Goal: Contribute content

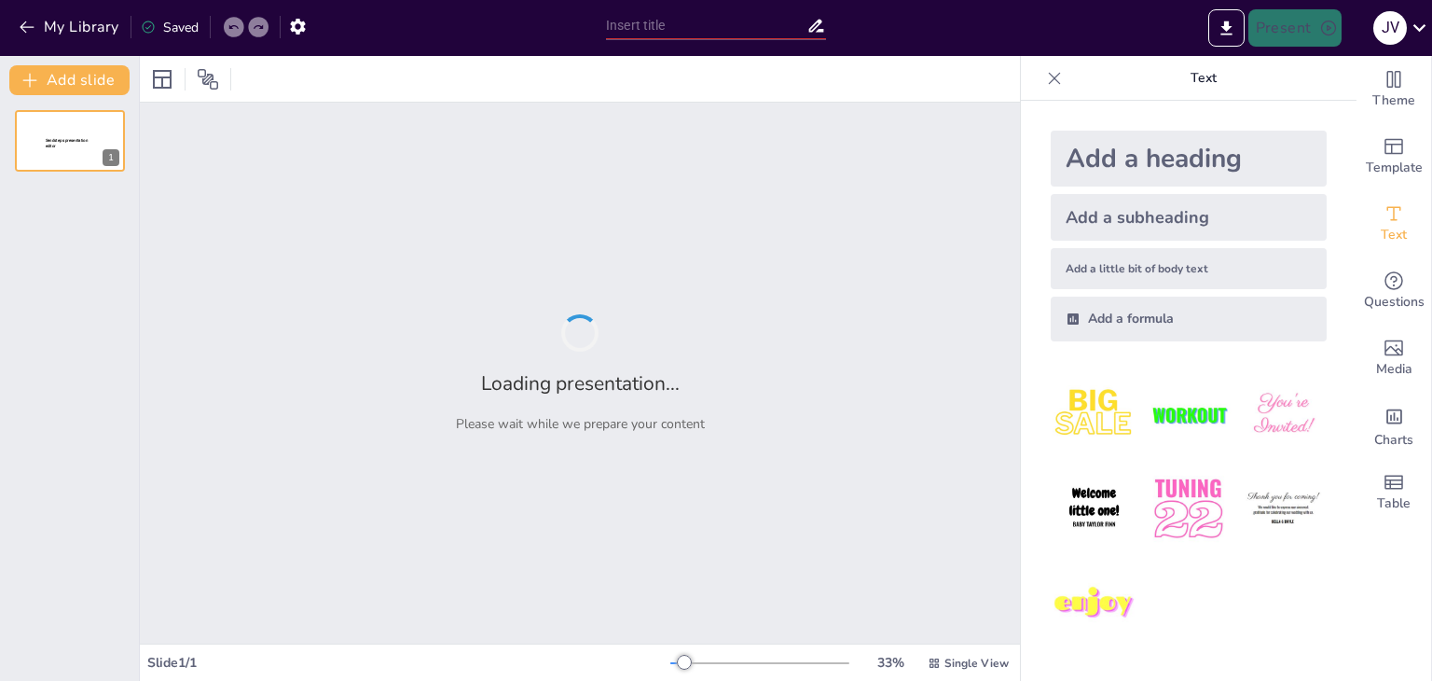
type input "The final project"
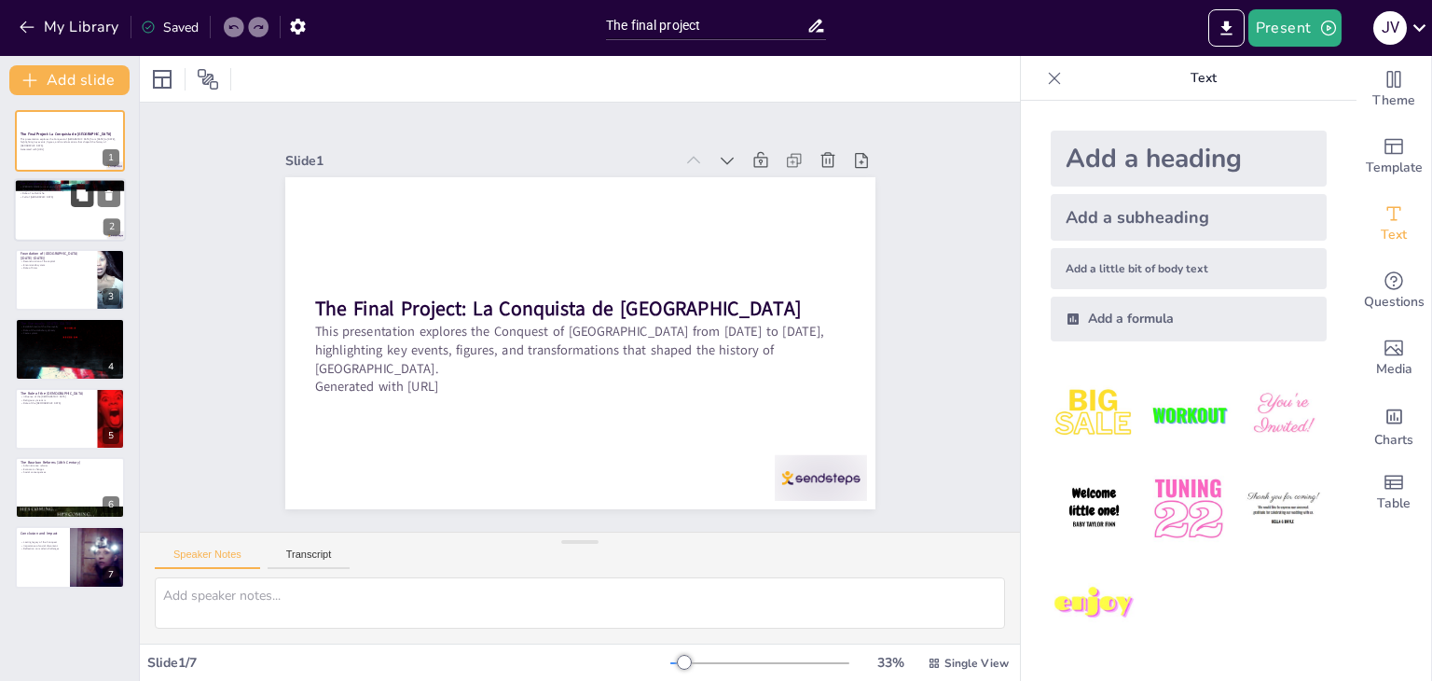
click at [82, 199] on icon at bounding box center [81, 195] width 11 height 11
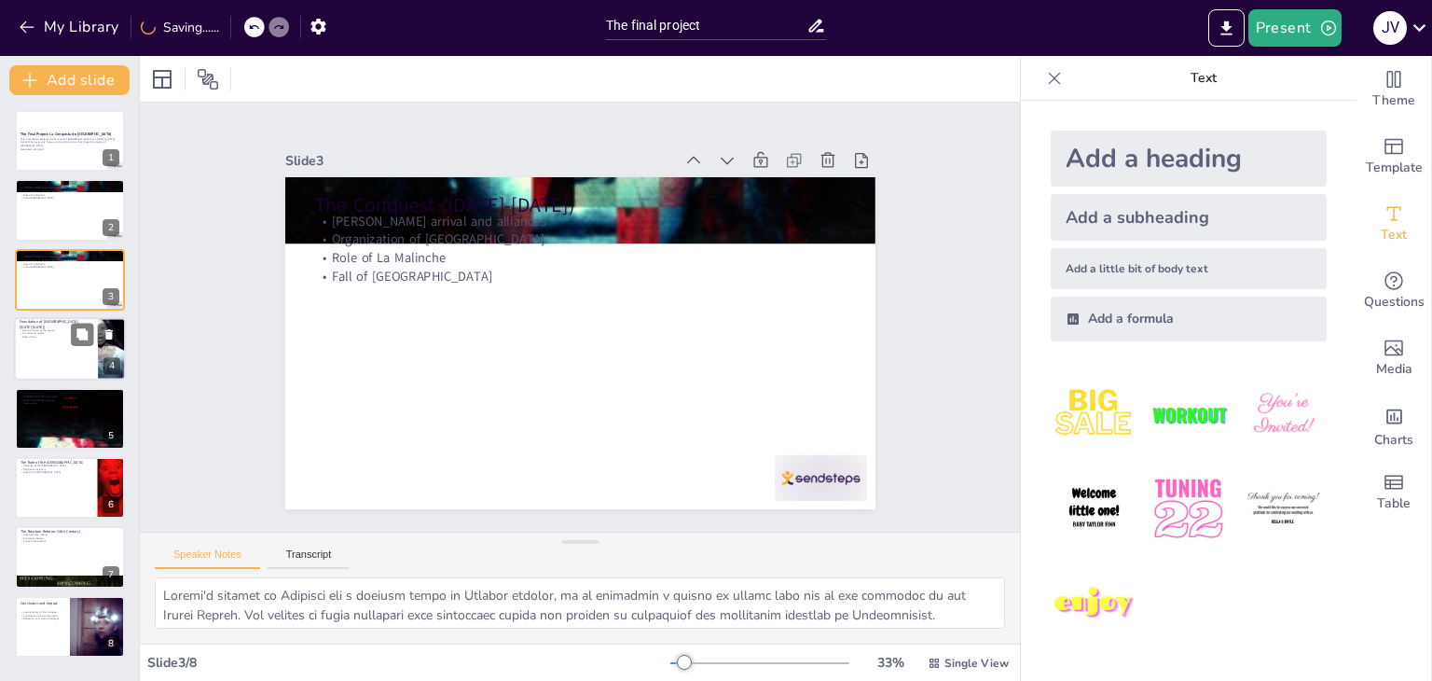
click at [30, 348] on div at bounding box center [70, 348] width 112 height 63
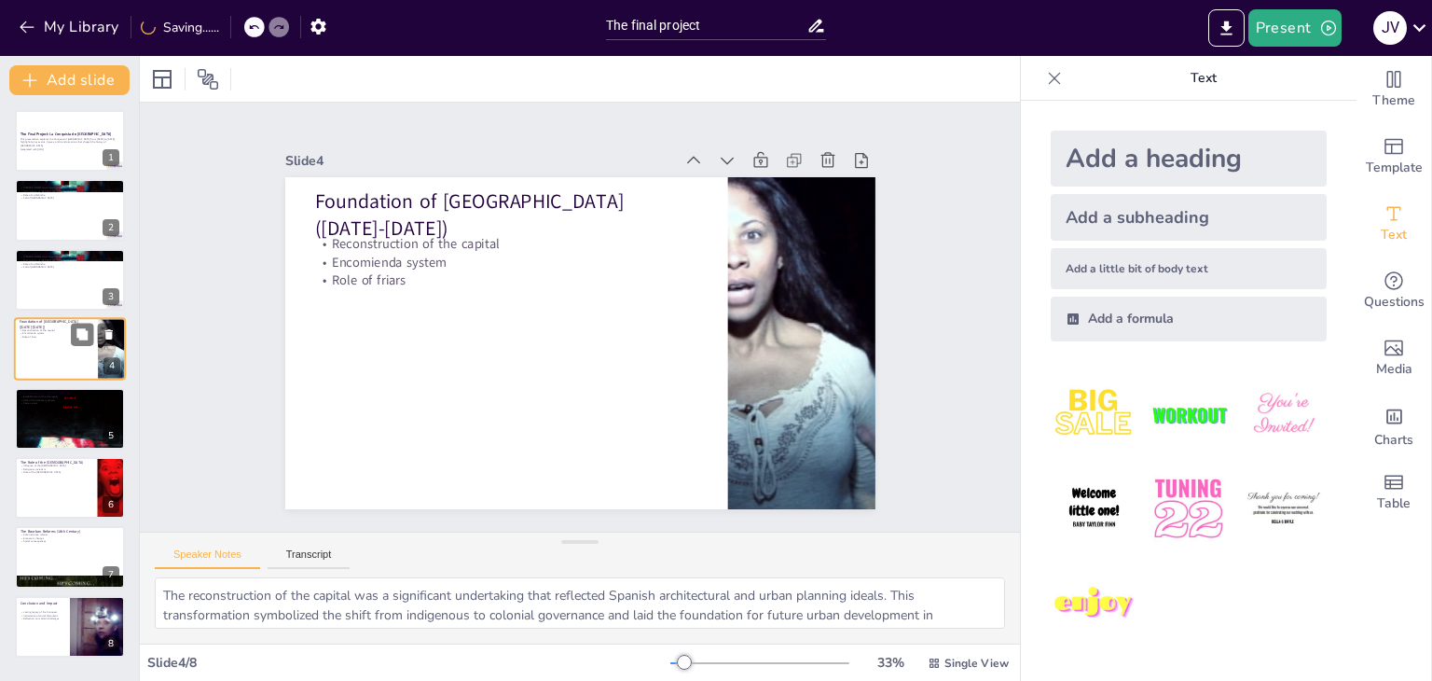
click at [30, 348] on div at bounding box center [70, 348] width 112 height 63
click at [54, 495] on div at bounding box center [70, 487] width 112 height 63
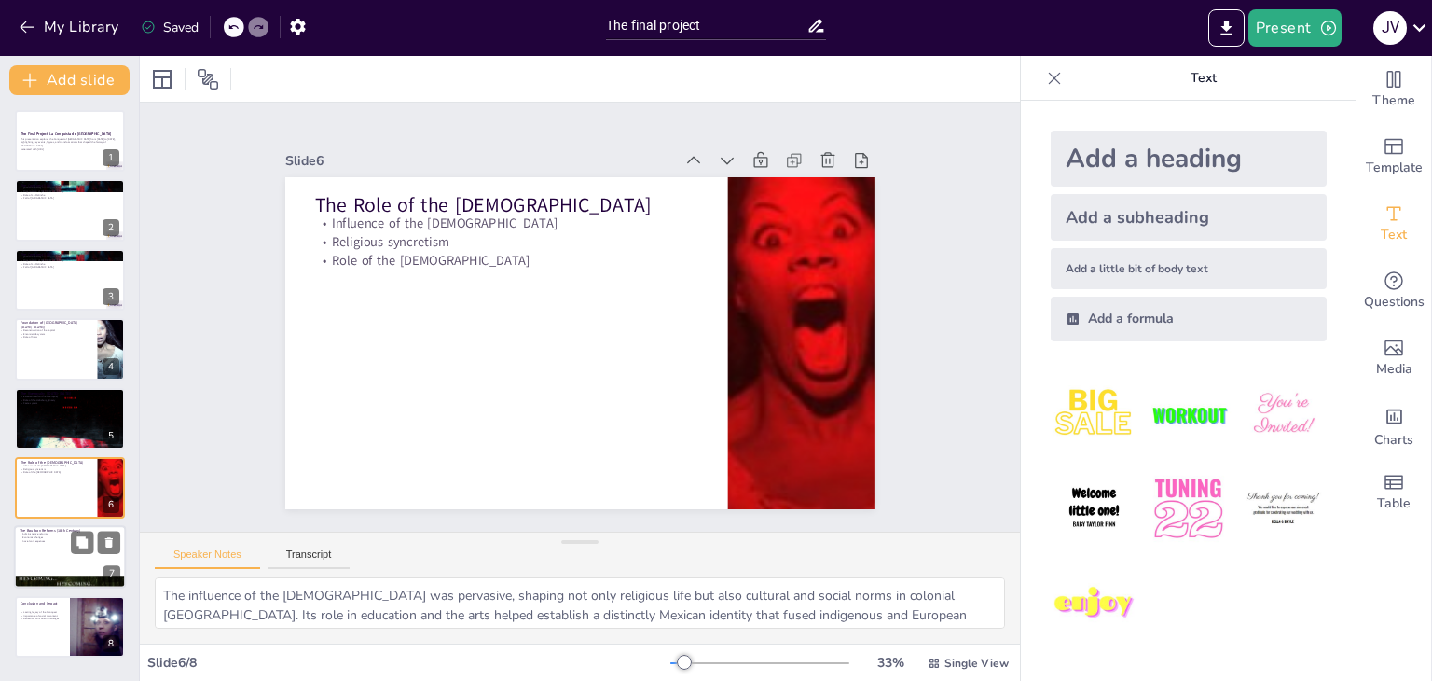
click at [59, 549] on div at bounding box center [70, 557] width 112 height 63
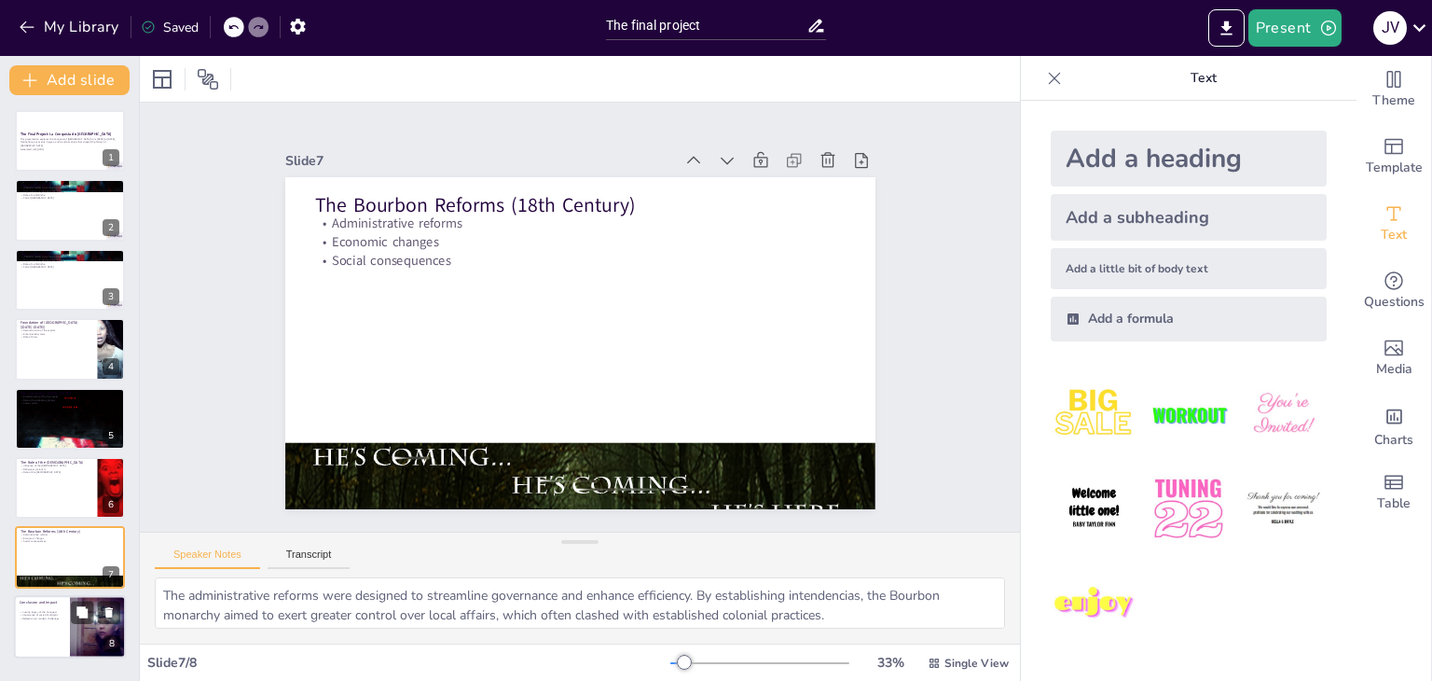
click at [50, 624] on div at bounding box center [70, 626] width 112 height 63
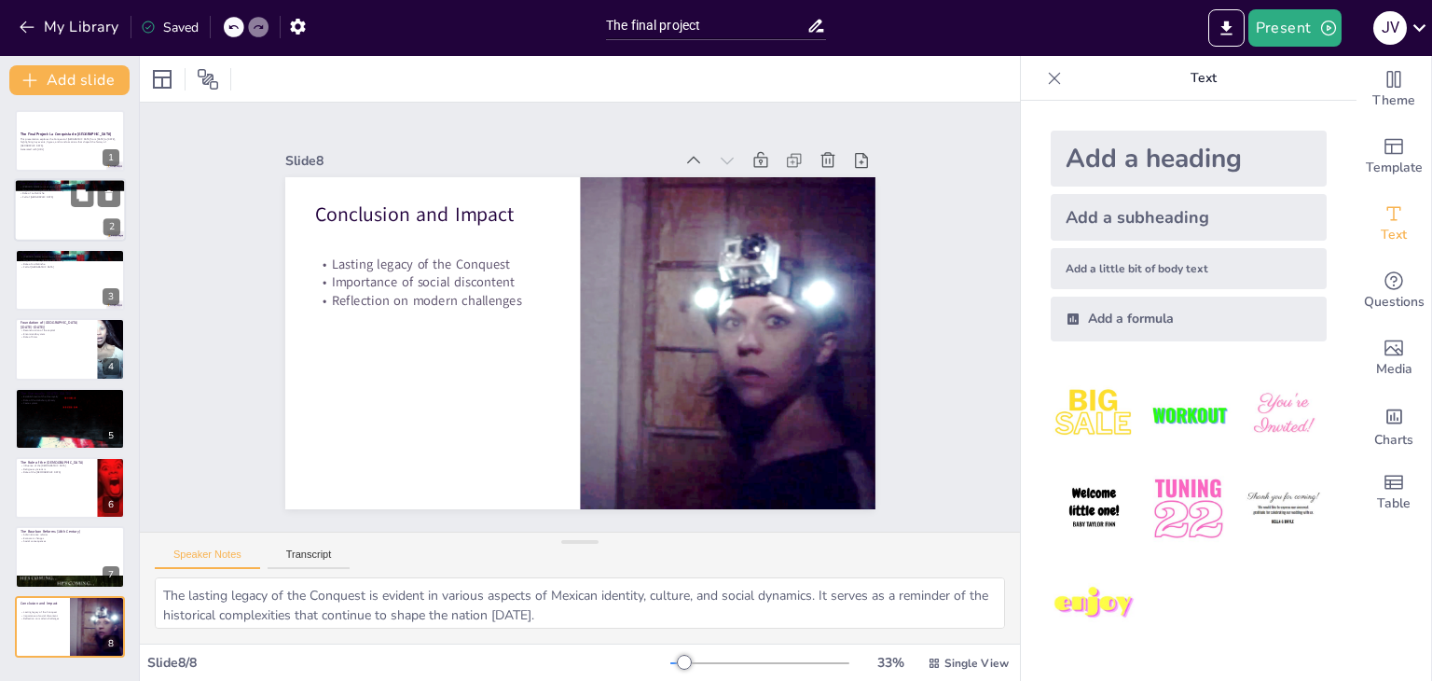
click at [37, 182] on p "The Conquest ([DATE]-[DATE])" at bounding box center [70, 185] width 101 height 6
type textarea "Loremi'd sitamet co Adipisci eli s doeiusm tempo in Utlabor etdolor, ma al enim…"
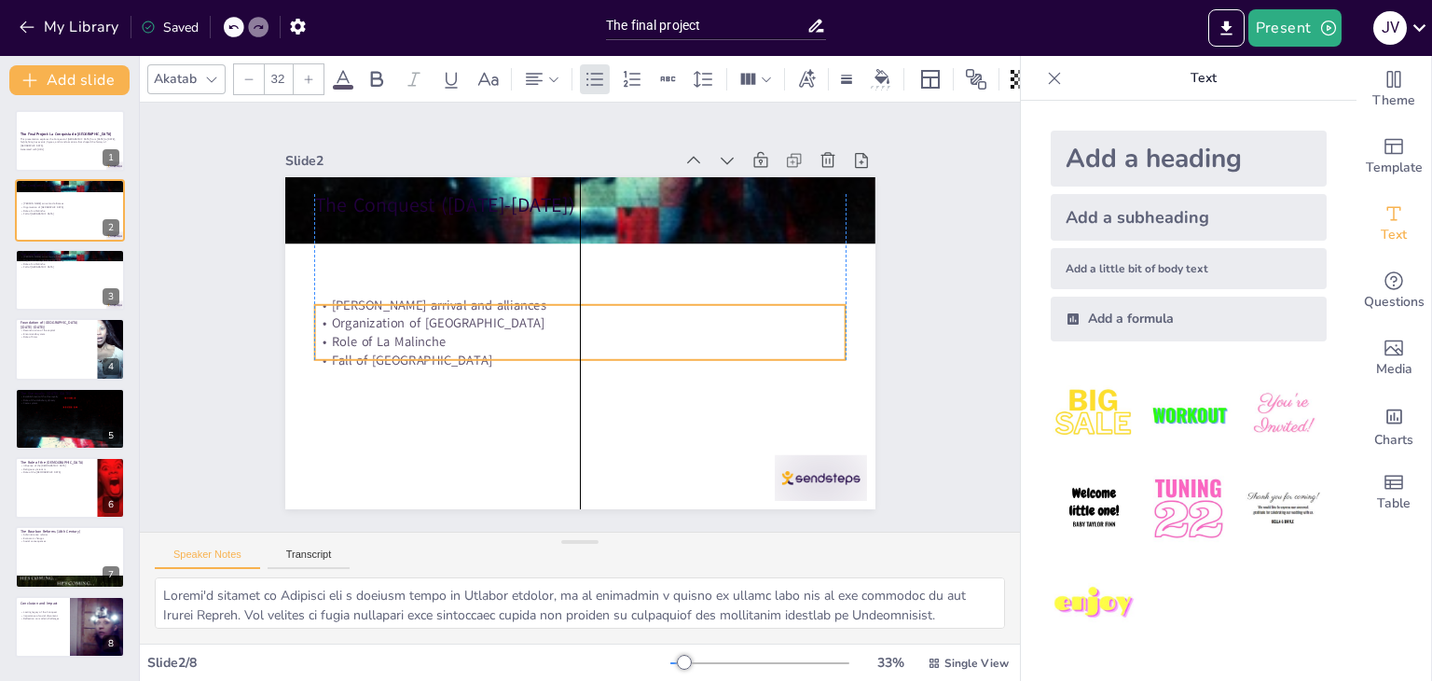
drag, startPoint x: 402, startPoint y: 236, endPoint x: 380, endPoint y: 204, distance: 38.3
click at [406, 319] on p "Organization of [GEOGRAPHIC_DATA]" at bounding box center [577, 322] width 492 height 232
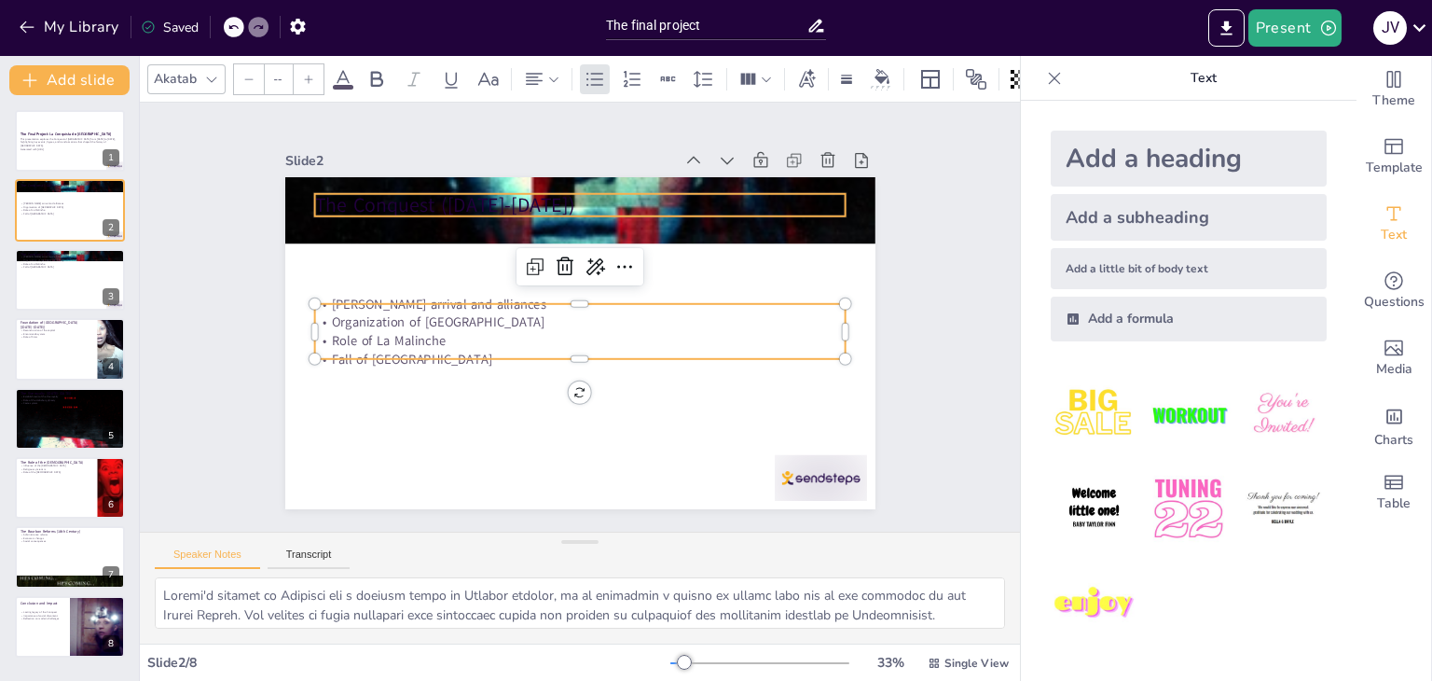
type input "48"
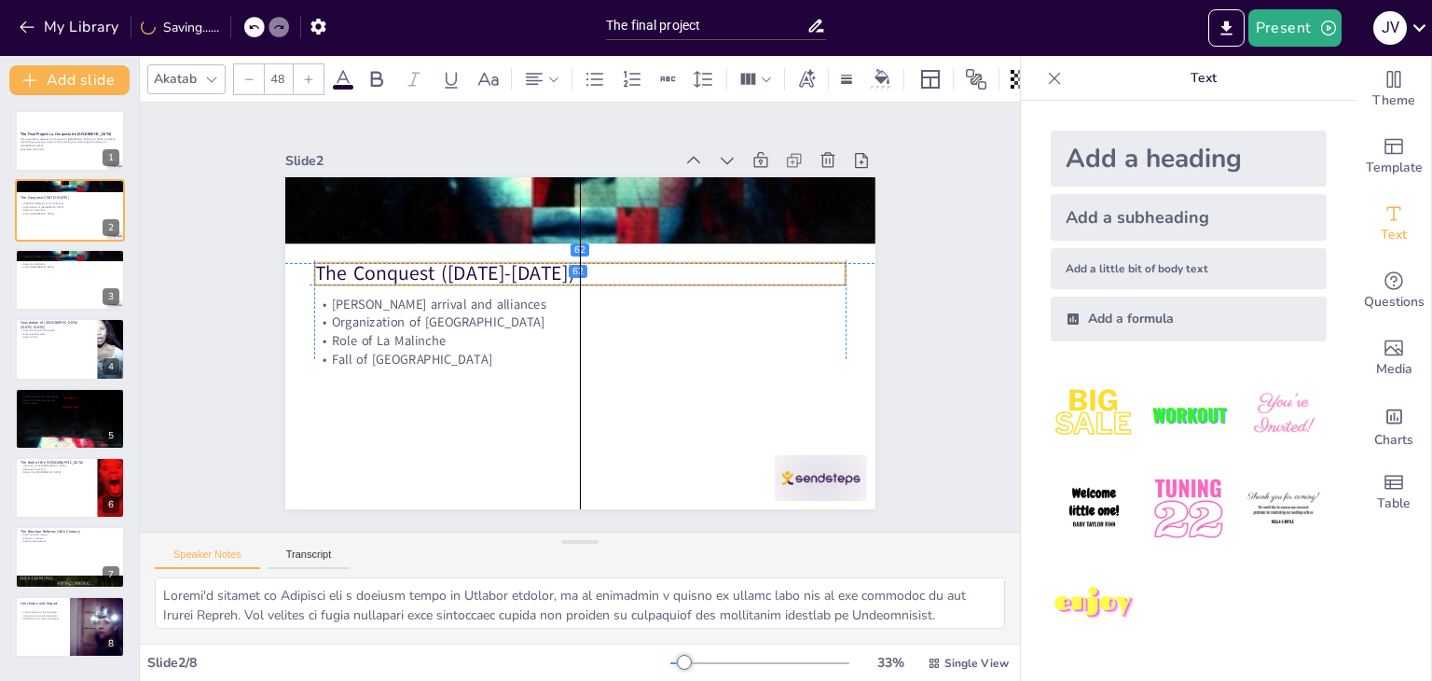
drag, startPoint x: 384, startPoint y: 188, endPoint x: 379, endPoint y: 255, distance: 66.4
click at [379, 255] on p "The Conquest ([DATE]-[DATE])" at bounding box center [584, 273] width 531 height 83
click at [85, 379] on div "The Final Project: La Conquista de [GEOGRAPHIC_DATA] This presentation explores…" at bounding box center [69, 383] width 139 height 547
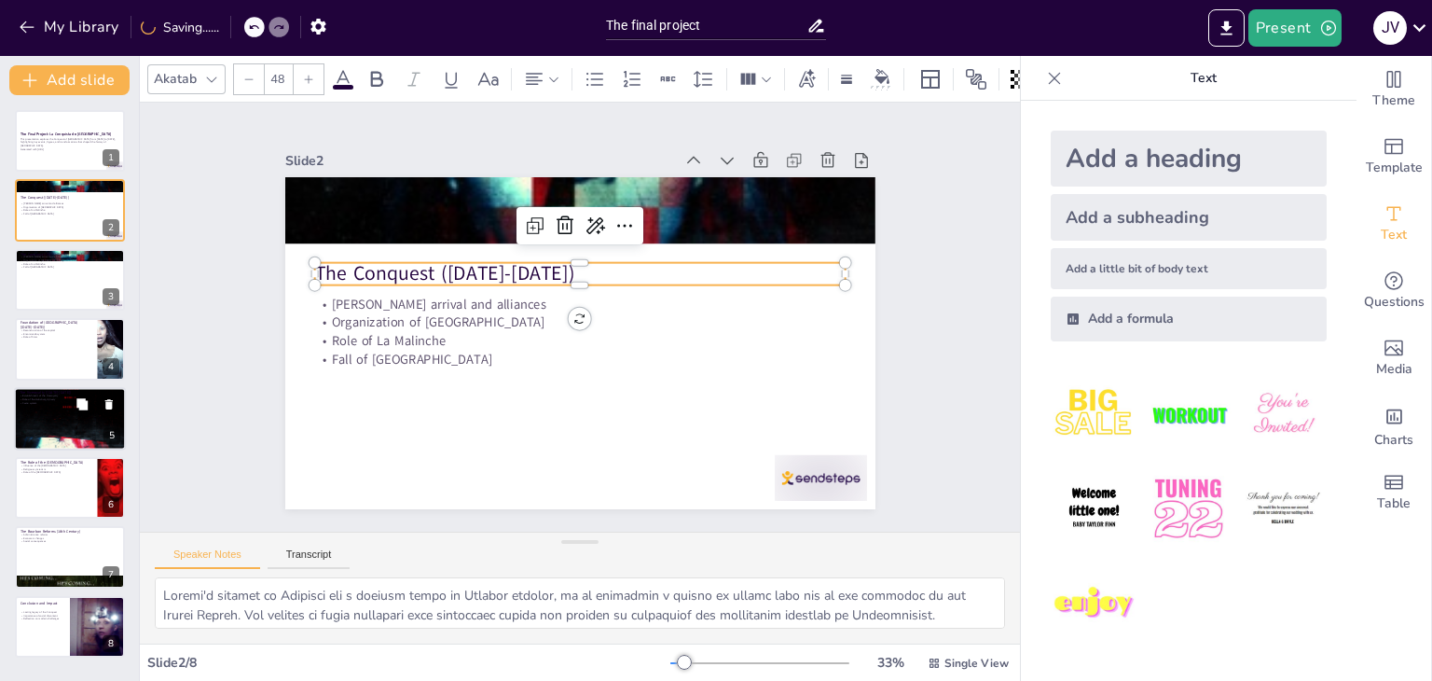
drag, startPoint x: 52, startPoint y: 352, endPoint x: 51, endPoint y: 399, distance: 46.6
click at [52, 354] on div at bounding box center [70, 349] width 110 height 62
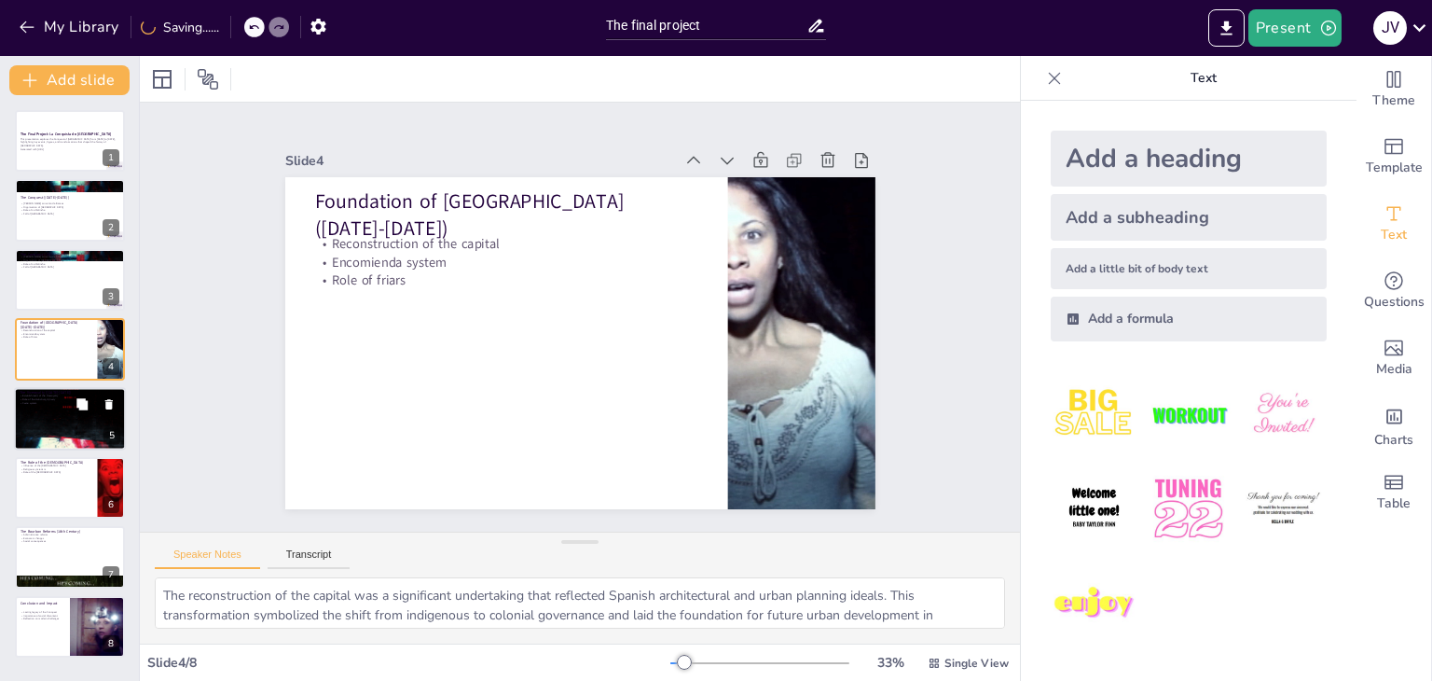
click at [49, 416] on div at bounding box center [70, 419] width 112 height 166
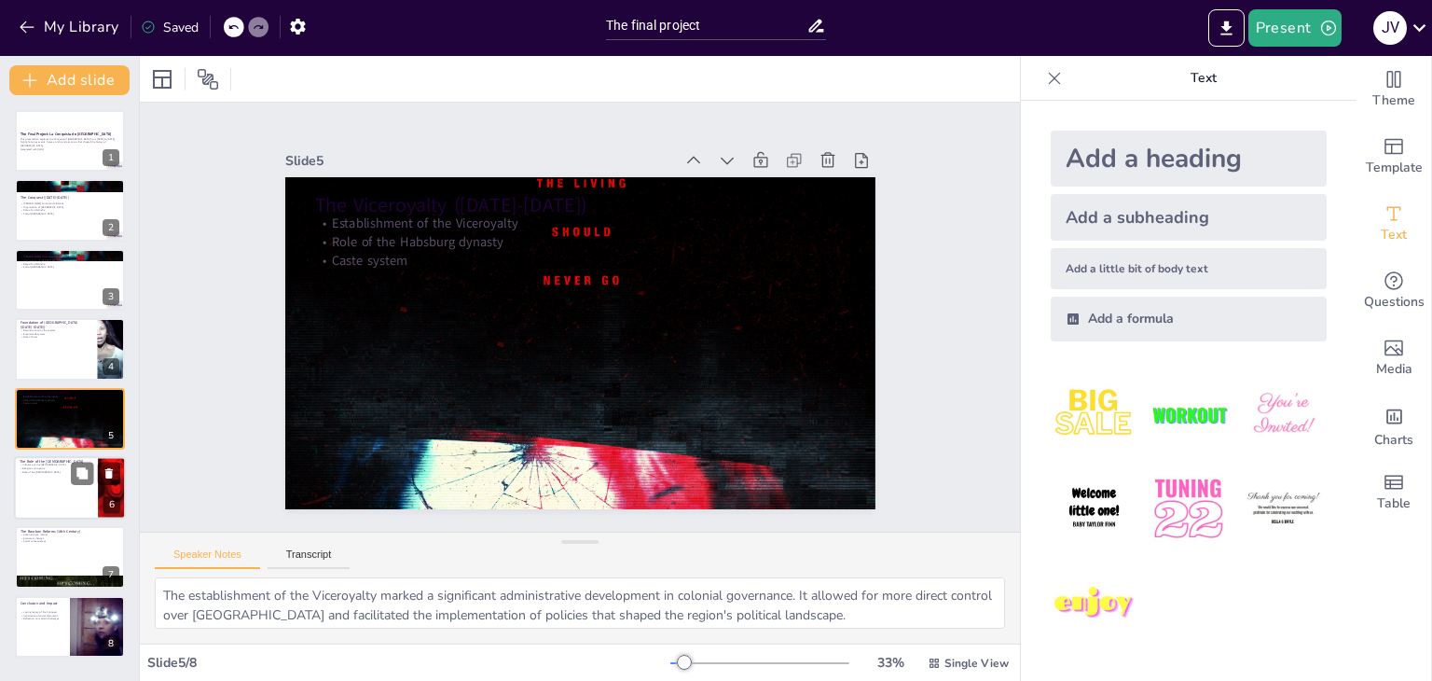
click at [54, 499] on div at bounding box center [70, 487] width 112 height 63
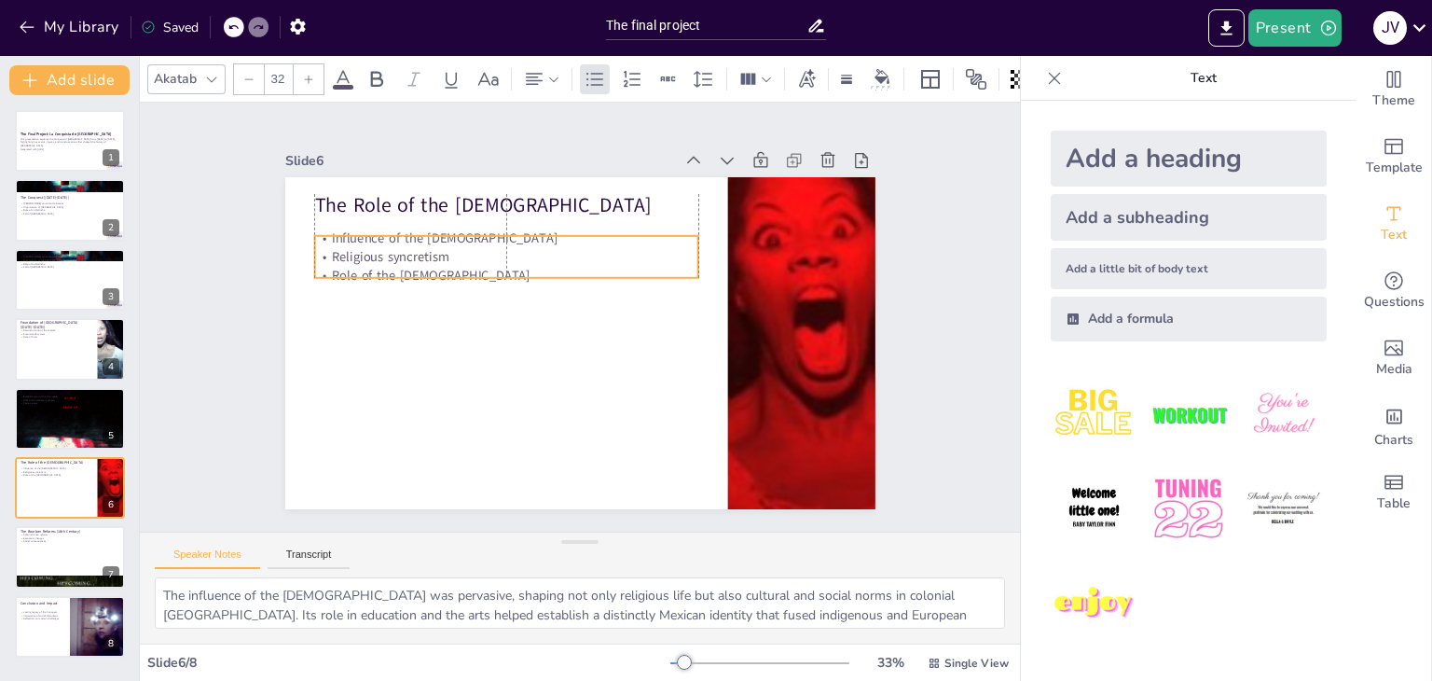
drag, startPoint x: 367, startPoint y: 236, endPoint x: 367, endPoint y: 251, distance: 14.9
click at [367, 251] on p "Religious syncretism" at bounding box center [513, 249] width 383 height 59
click at [90, 609] on button at bounding box center [82, 611] width 22 height 22
type textarea "The lasting legacy of the Conquest is evident in various aspects of Mexican ide…"
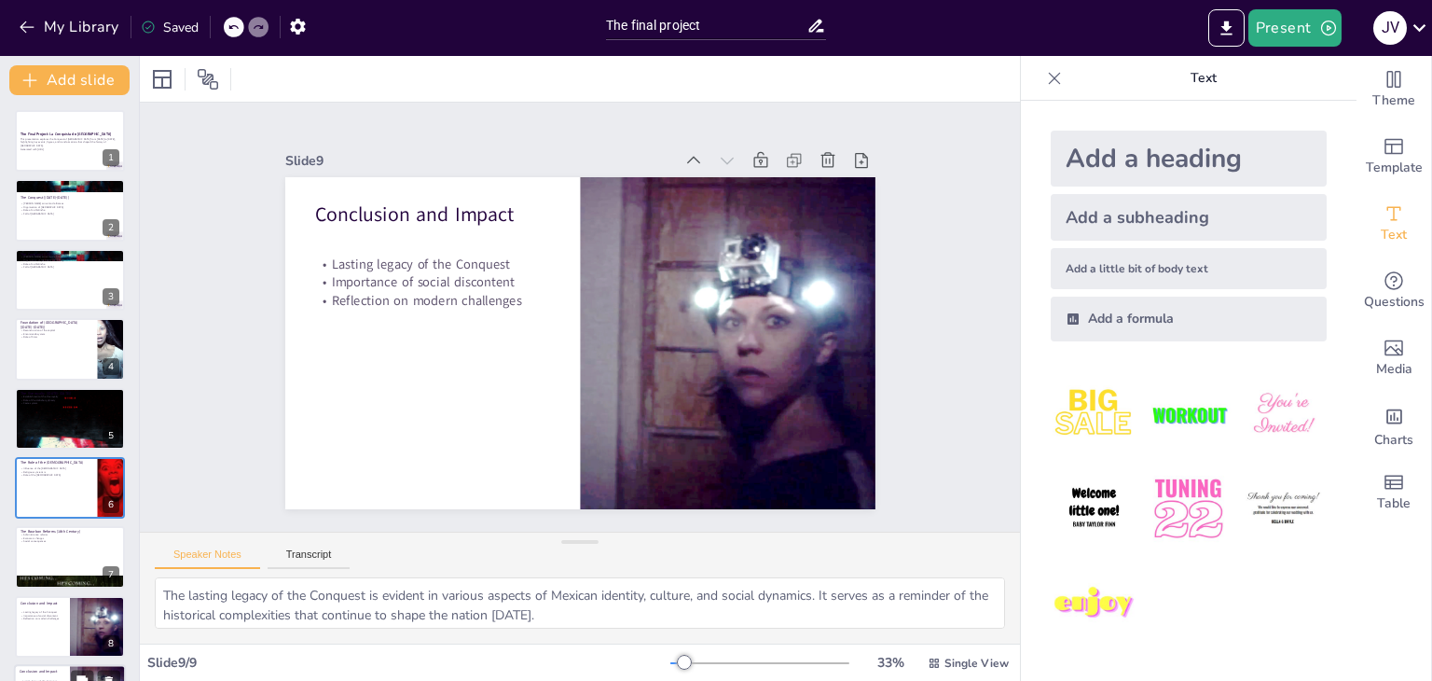
scroll to position [61, 0]
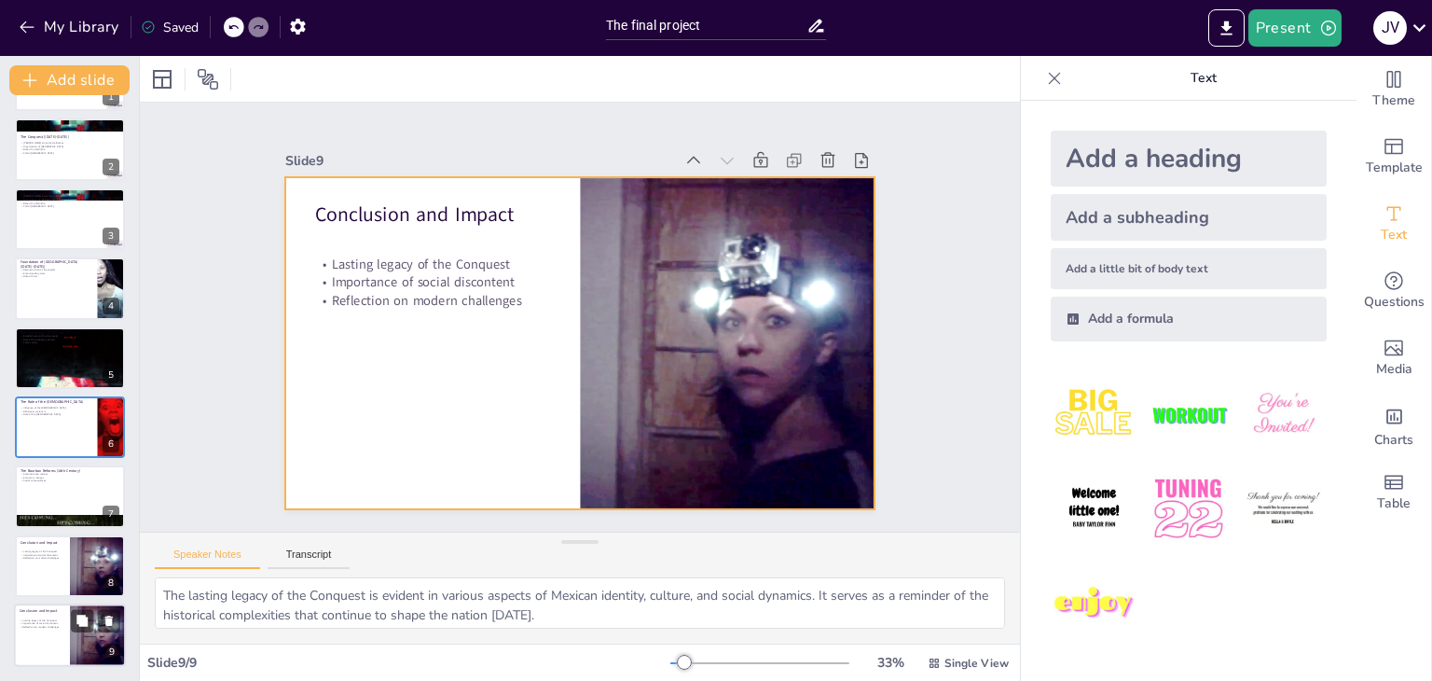
click at [59, 631] on div at bounding box center [70, 634] width 112 height 63
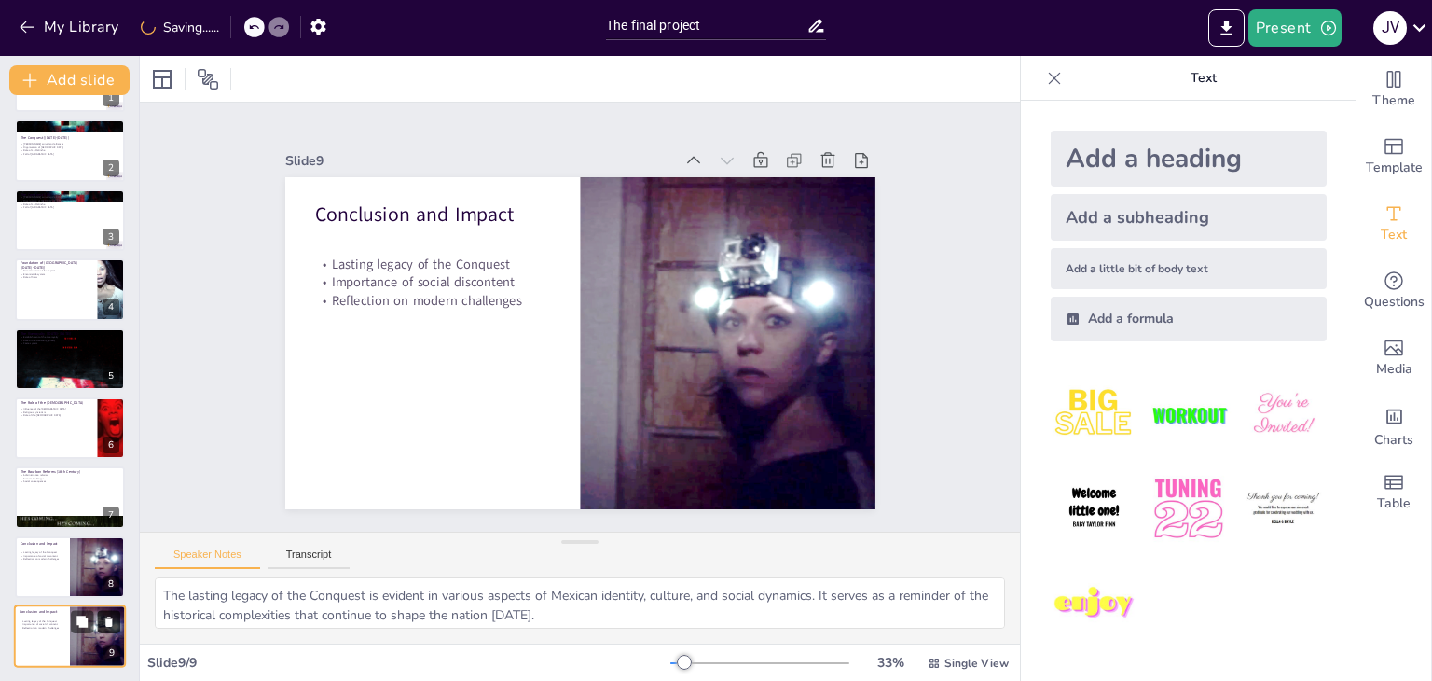
click at [108, 618] on icon at bounding box center [108, 621] width 7 height 10
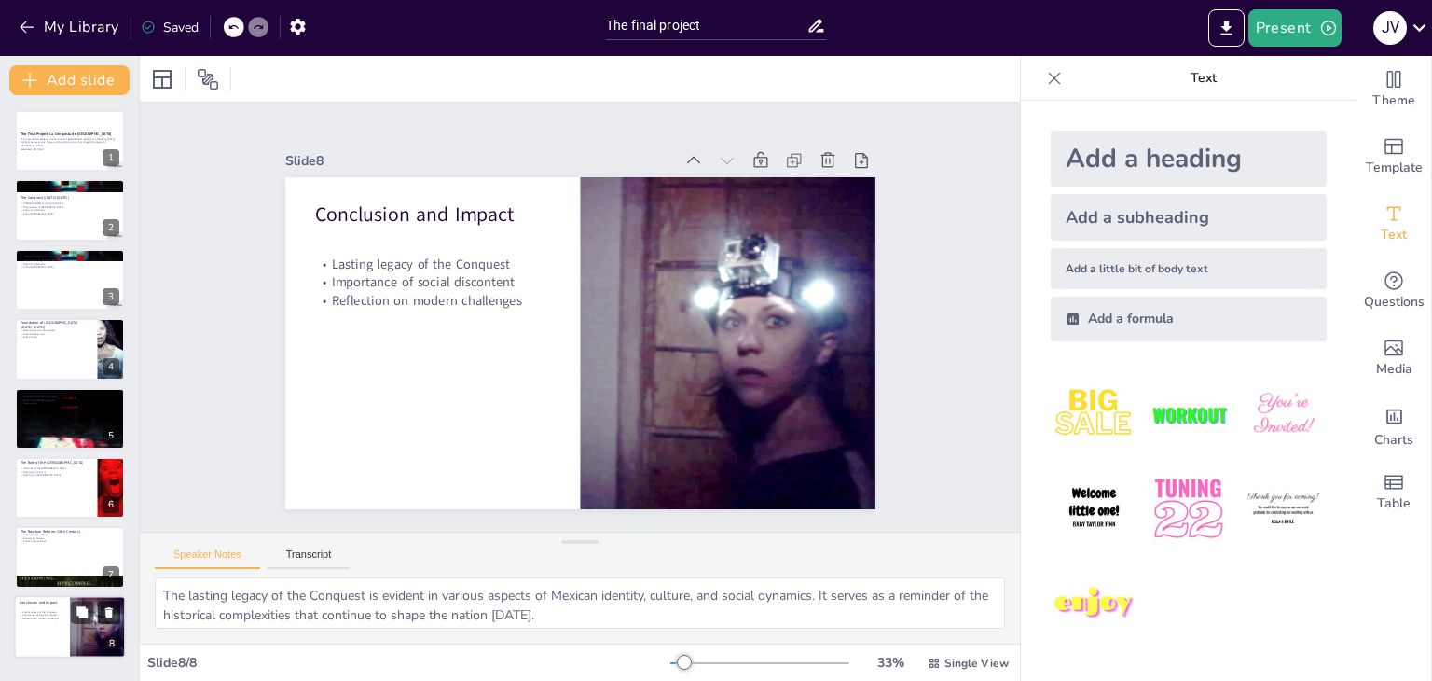
scroll to position [0, 0]
click at [21, 150] on div at bounding box center [70, 140] width 112 height 63
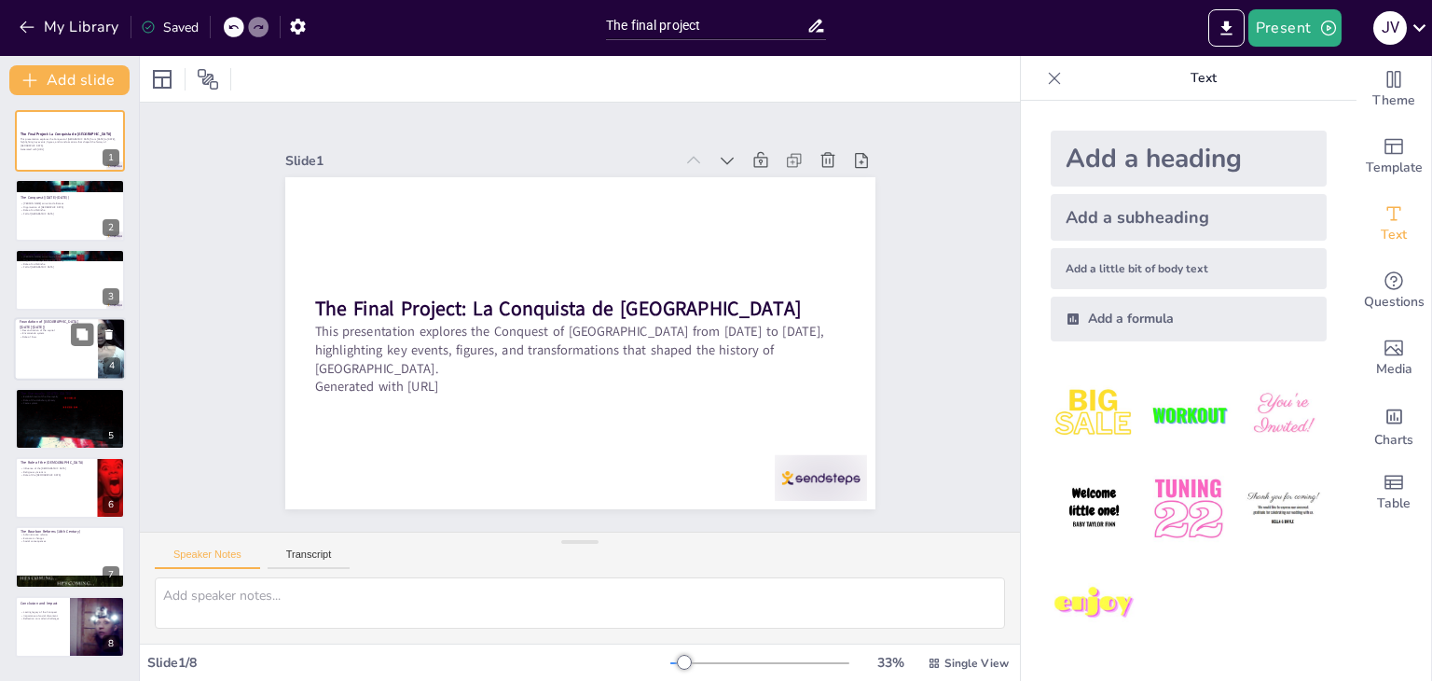
click at [46, 328] on p "Reconstruction of the capital" at bounding box center [56, 330] width 73 height 4
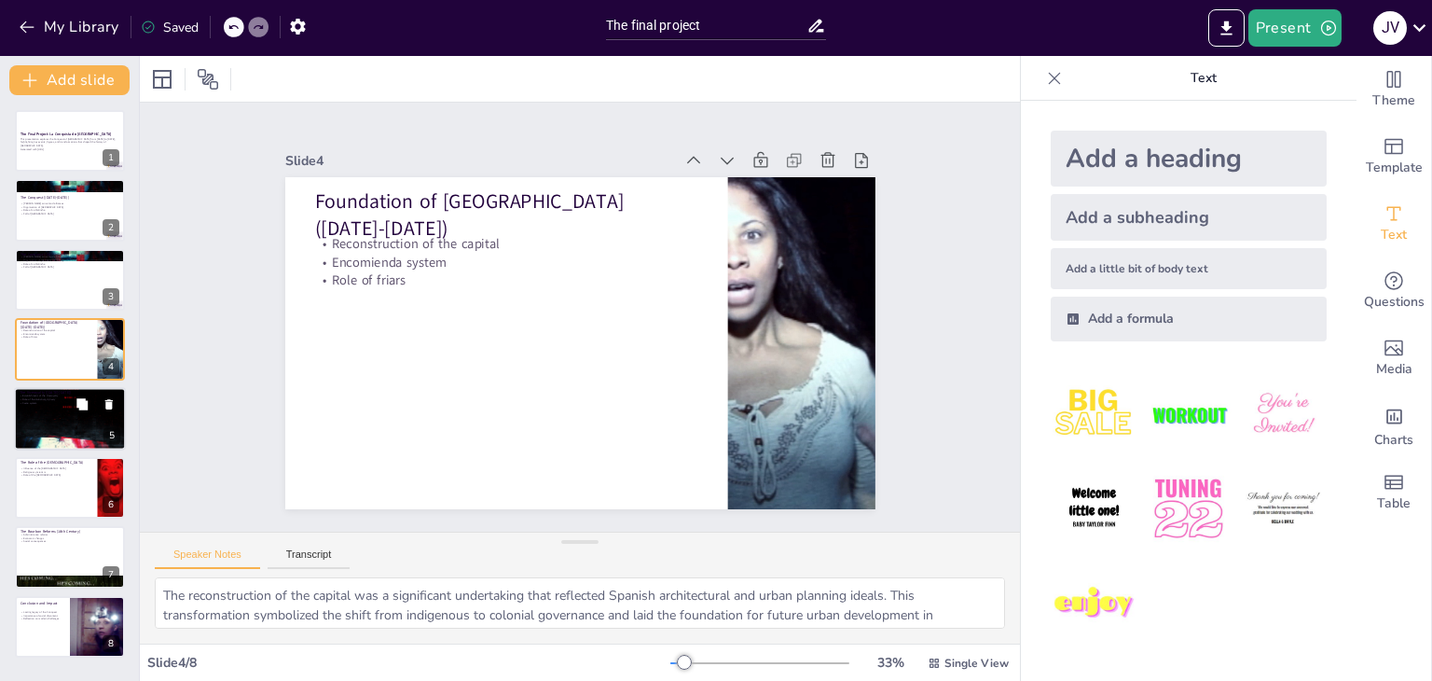
click at [52, 428] on div at bounding box center [70, 419] width 112 height 166
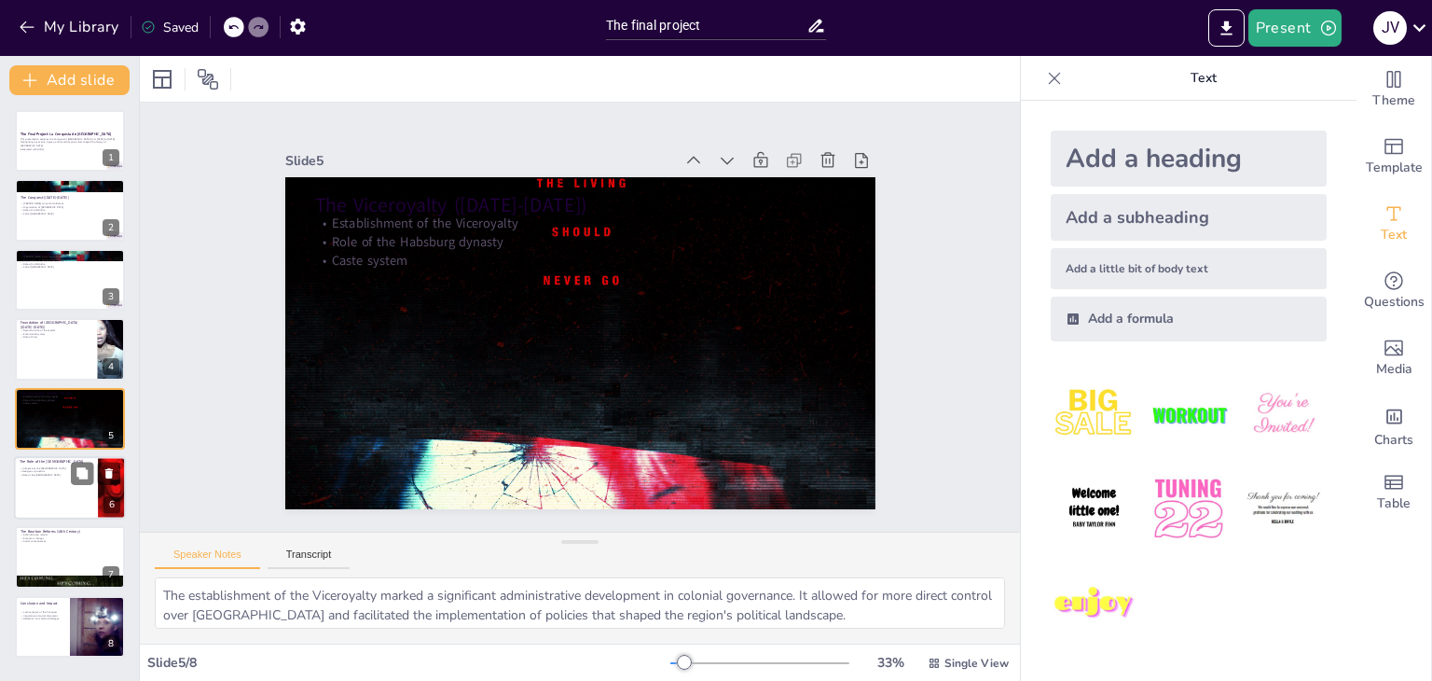
click at [51, 488] on div at bounding box center [70, 487] width 112 height 63
type textarea "The influence of the [DEMOGRAPHIC_DATA] was pervasive, shaping not only religio…"
